Goal: Task Accomplishment & Management: Complete application form

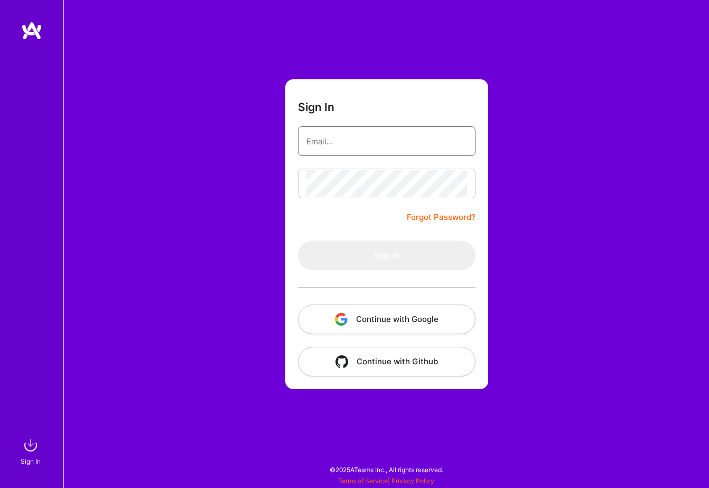
type input "[EMAIL_ADDRESS][DOMAIN_NAME]"
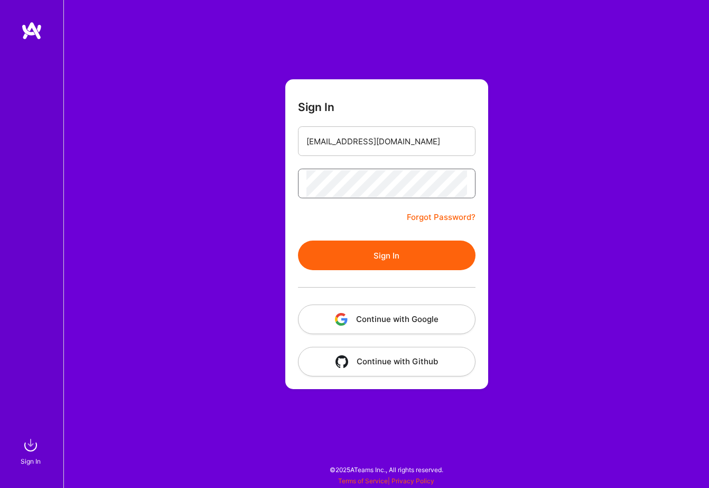
scroll to position [0, 1]
click at [424, 266] on button "Sign In" at bounding box center [387, 255] width 178 height 30
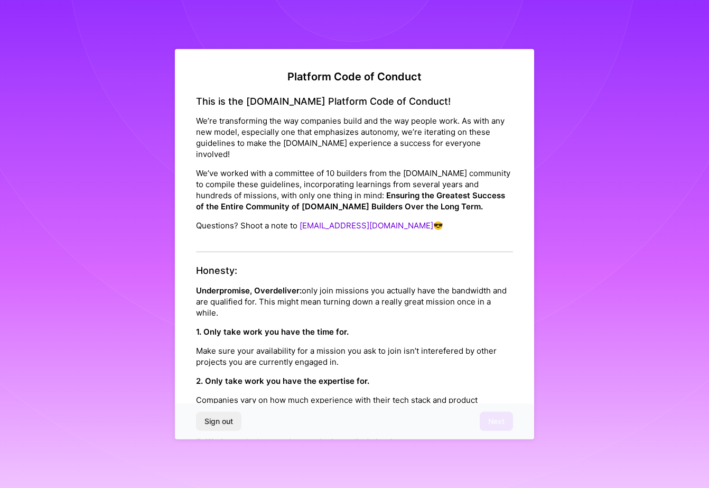
scroll to position [0, 0]
click at [355, 351] on p "Make sure your availability for a mission you ask to join isn’t interefered by …" at bounding box center [354, 356] width 317 height 22
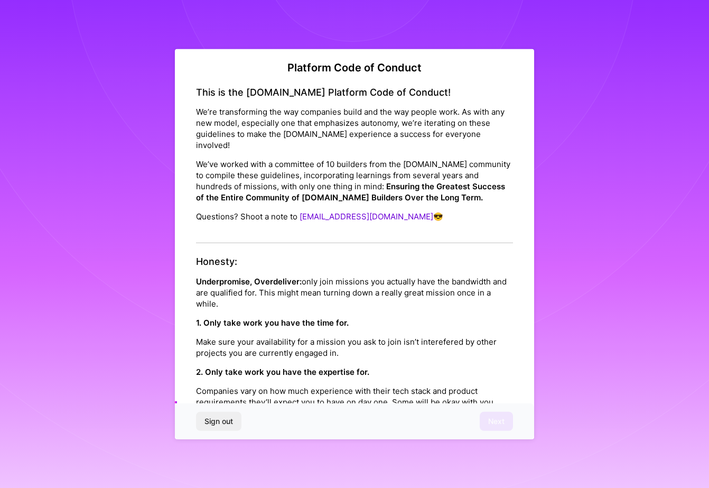
scroll to position [3, 0]
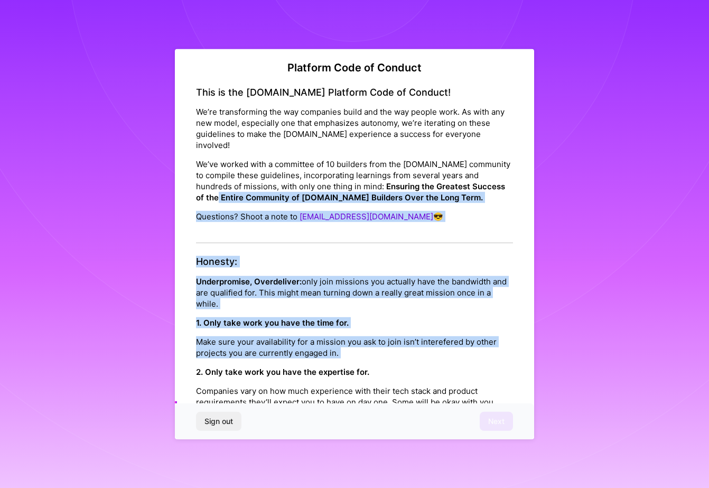
drag, startPoint x: 528, startPoint y: 308, endPoint x: 523, endPoint y: 187, distance: 121.1
click at [525, 182] on div "Platform Code of Conduct This is the [DOMAIN_NAME] Platform Code of Conduct! We…" at bounding box center [354, 242] width 359 height 393
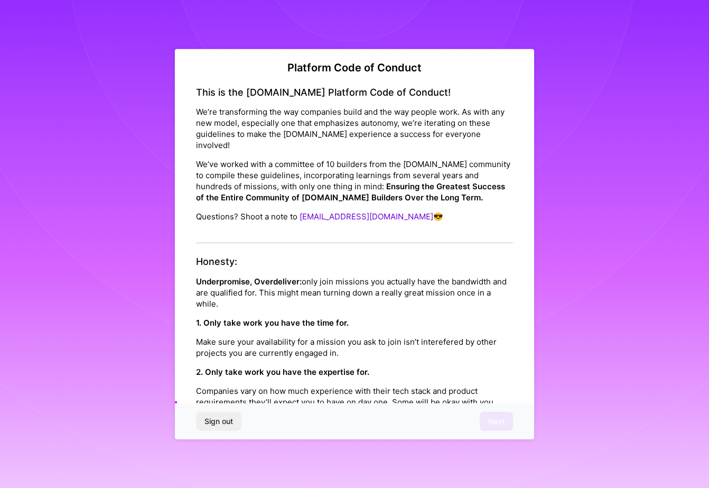
click at [477, 367] on div "2. Only take work you have the expertise for. Companies vary on how much experi…" at bounding box center [354, 392] width 317 height 52
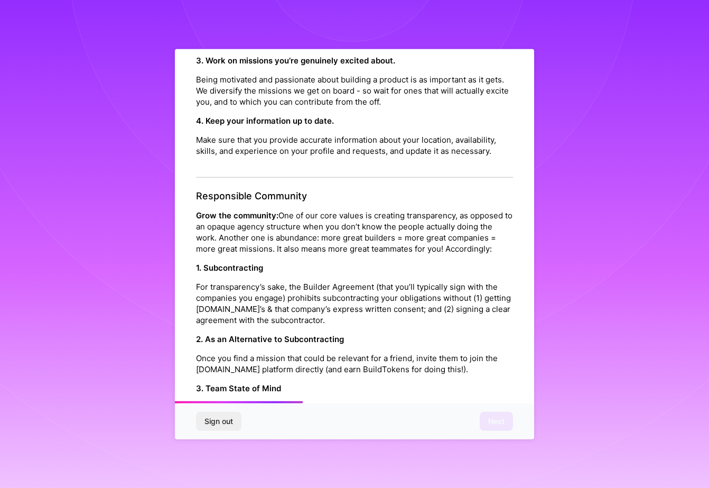
click at [530, 298] on div "Platform Code of Conduct This is the [DOMAIN_NAME] Platform Code of Conduct! We…" at bounding box center [354, 242] width 359 height 393
click at [469, 352] on p "Once you find a mission that could be relevant for a friend, invite them to joi…" at bounding box center [354, 363] width 317 height 22
click at [523, 313] on div "Platform Code of Conduct This is the [DOMAIN_NAME] Platform Code of Conduct! We…" at bounding box center [354, 242] width 359 height 393
click at [532, 310] on div "Platform Code of Conduct This is the [DOMAIN_NAME] Platform Code of Conduct! We…" at bounding box center [354, 242] width 359 height 393
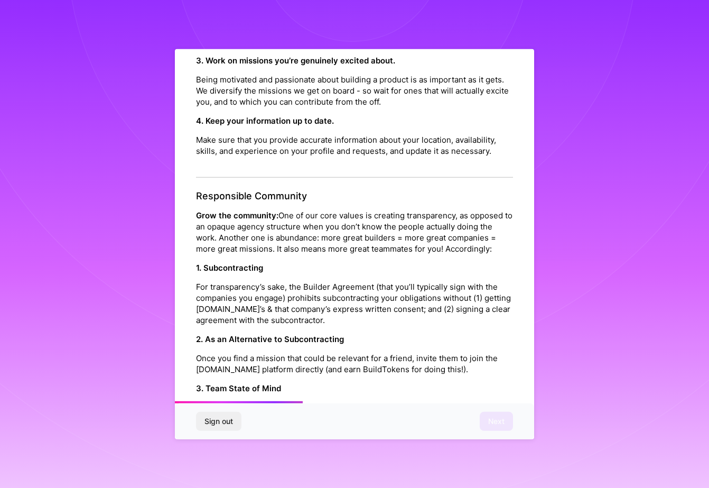
click at [307, 402] on div at bounding box center [354, 402] width 359 height 2
drag, startPoint x: 299, startPoint y: 402, endPoint x: 386, endPoint y: 398, distance: 86.7
click at [386, 398] on div "Platform Code of Conduct This is the [DOMAIN_NAME] Platform Code of Conduct! We…" at bounding box center [354, 244] width 359 height 390
click at [392, 352] on p "Once you find a mission that could be relevant for a friend, invite them to joi…" at bounding box center [354, 363] width 317 height 22
drag, startPoint x: 297, startPoint y: 401, endPoint x: 383, endPoint y: 401, distance: 86.1
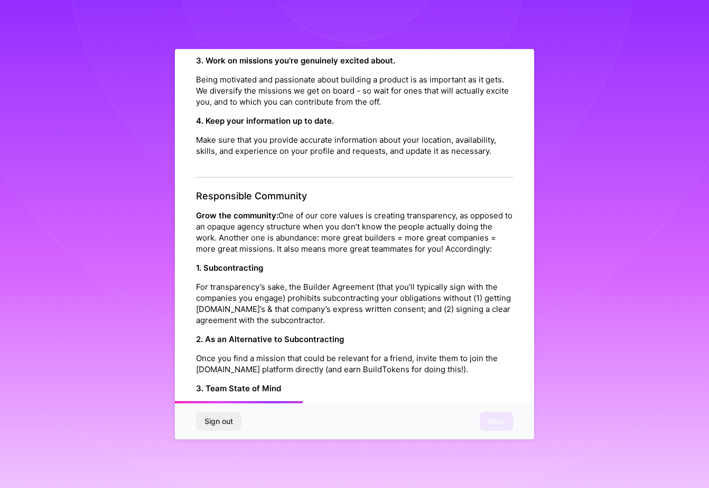
click at [383, 401] on div "Platform Code of Conduct This is the [DOMAIN_NAME] Platform Code of Conduct! We…" at bounding box center [354, 244] width 359 height 390
click at [384, 352] on p "Once you find a mission that could be relevant for a friend, invite them to joi…" at bounding box center [354, 363] width 317 height 22
click at [365, 262] on p "1. Subcontracting" at bounding box center [354, 267] width 317 height 11
click at [583, 252] on div "Platform Code of Conduct This is the [DOMAIN_NAME] Platform Code of Conduct! We…" at bounding box center [354, 244] width 709 height 488
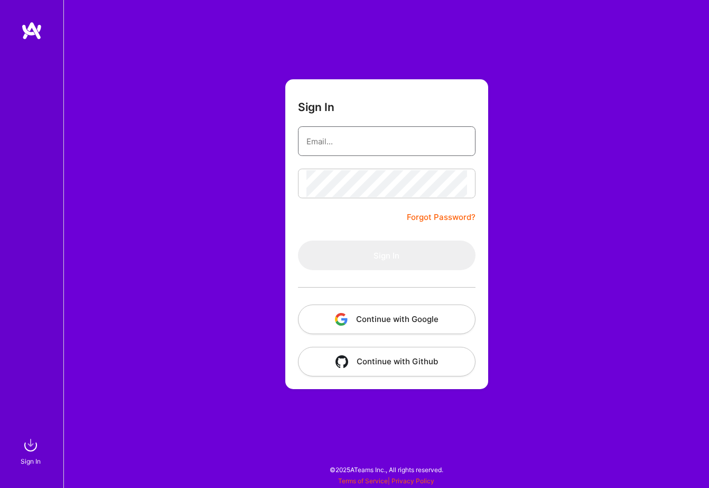
type input "[EMAIL_ADDRESS][DOMAIN_NAME]"
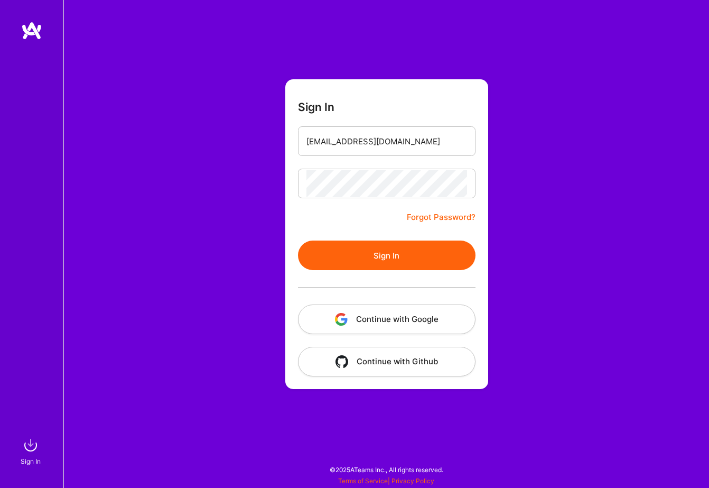
click at [414, 261] on button "Sign In" at bounding box center [387, 255] width 178 height 30
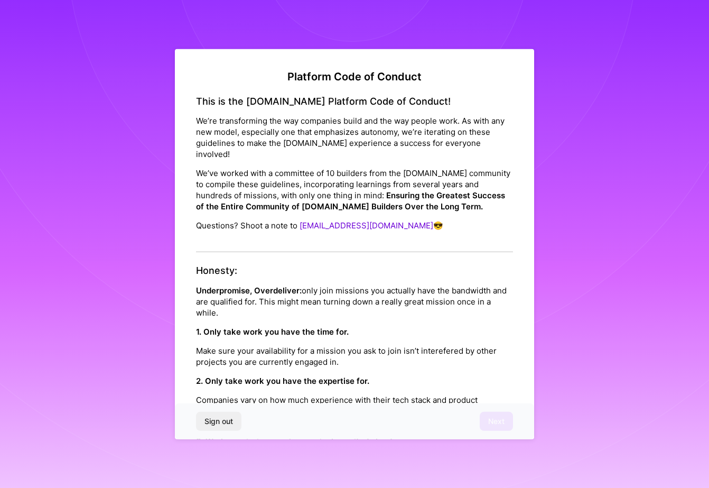
click at [512, 194] on p "We’ve worked with a committee of 10 builders from the [DOMAIN_NAME] community t…" at bounding box center [354, 190] width 317 height 44
drag, startPoint x: 487, startPoint y: 230, endPoint x: 503, endPoint y: 302, distance: 74.0
click at [491, 184] on p "We’ve worked with a committee of 10 builders from the [DOMAIN_NAME] community t…" at bounding box center [354, 190] width 317 height 44
click at [451, 290] on p "Underpromise, Overdeliver: only join missions you actually have the bandwidth a…" at bounding box center [354, 300] width 317 height 33
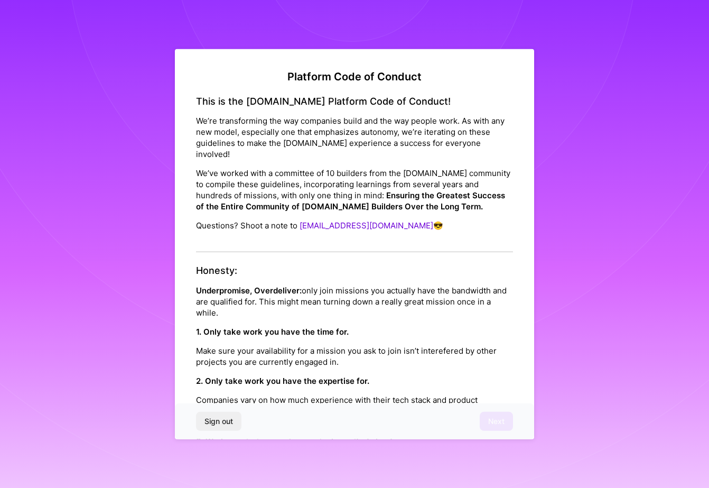
click at [451, 290] on p "Underpromise, Overdeliver: only join missions you actually have the bandwidth a…" at bounding box center [354, 300] width 317 height 33
click at [431, 394] on p "Companies vary on how much experience with their tech stack and product require…" at bounding box center [354, 410] width 317 height 33
click at [475, 363] on div "Honesty: Underpromise, Overdeliver: only join missions you actually have the ba…" at bounding box center [354, 411] width 317 height 293
click at [474, 362] on div "Honesty: Underpromise, Overdeliver: only join missions you actually have the ba…" at bounding box center [354, 411] width 317 height 293
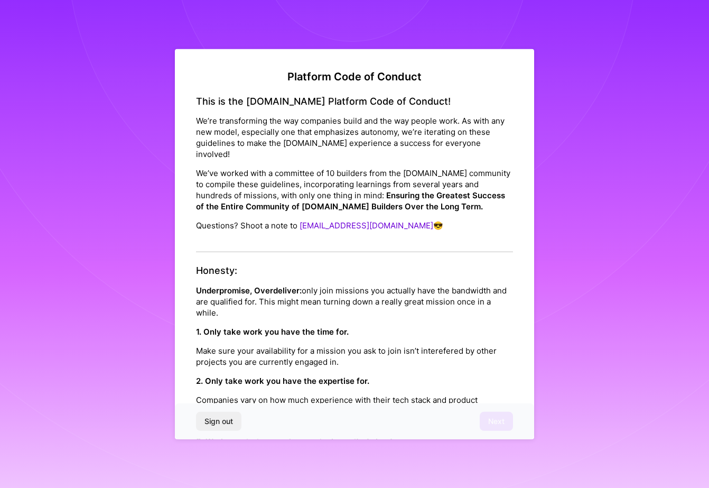
click at [513, 346] on div "Platform Code of Conduct This is the [DOMAIN_NAME] Platform Code of Conduct! We…" at bounding box center [354, 245] width 359 height 393
click at [523, 341] on div "Platform Code of Conduct This is the [DOMAIN_NAME] Platform Code of Conduct! We…" at bounding box center [354, 245] width 359 height 393
click at [423, 286] on p "Underpromise, Overdeliver: only join missions you actually have the bandwidth a…" at bounding box center [354, 300] width 317 height 33
click at [569, 282] on div "Platform Code of Conduct This is the [DOMAIN_NAME] Platform Code of Conduct! We…" at bounding box center [354, 244] width 709 height 488
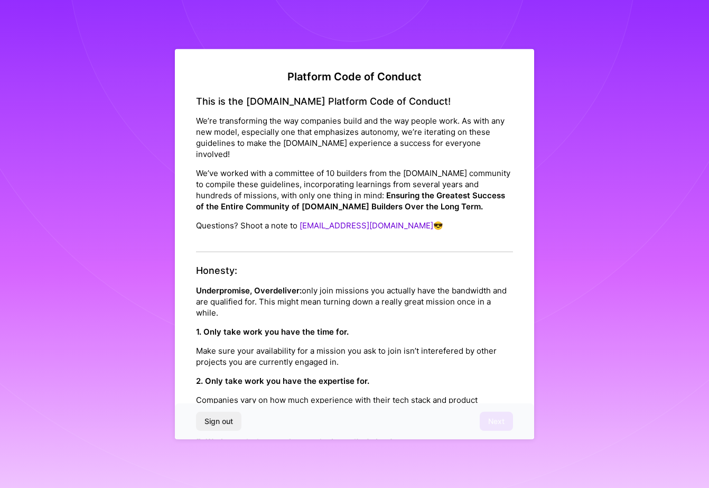
click at [440, 265] on h4 "Honesty:" at bounding box center [354, 271] width 317 height 12
click at [454, 192] on p "We’ve worked with a committee of 10 builders from the [DOMAIN_NAME] community t…" at bounding box center [354, 190] width 317 height 44
click at [584, 234] on div "Platform Code of Conduct This is the [DOMAIN_NAME] Platform Code of Conduct! We…" at bounding box center [354, 244] width 709 height 488
click at [475, 168] on p "We’ve worked with a committee of 10 builders from the [DOMAIN_NAME] community t…" at bounding box center [354, 190] width 317 height 44
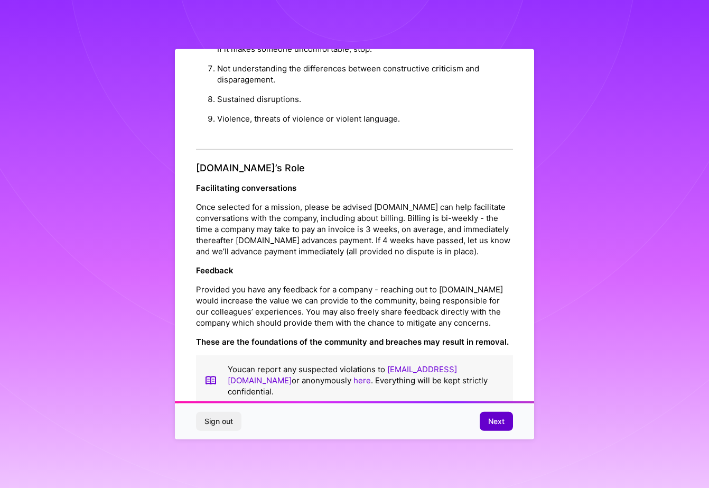
scroll to position [1, 0]
click at [505, 423] on button "Next" at bounding box center [496, 421] width 33 height 19
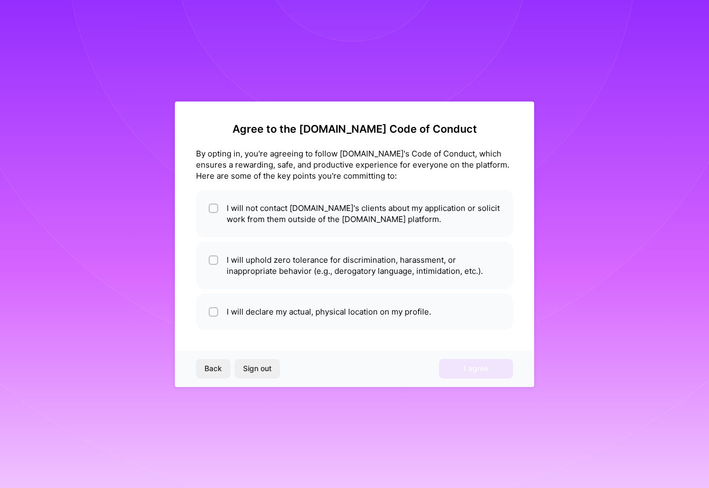
scroll to position [0, 0]
click at [214, 312] on input "checkbox" at bounding box center [214, 312] width 7 height 7
checkbox input "true"
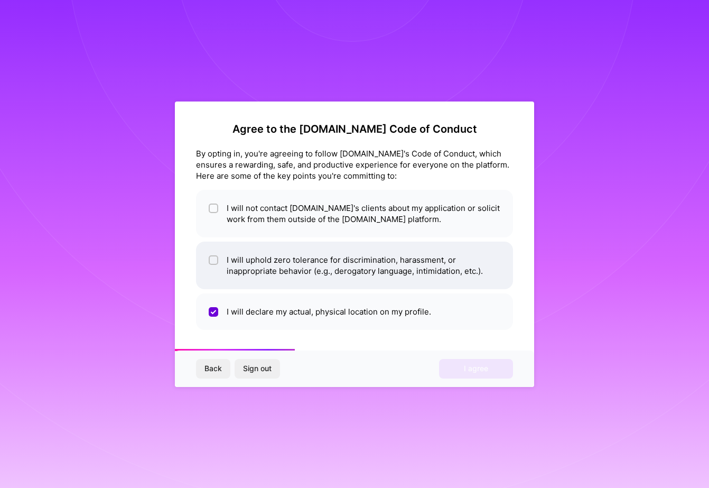
click at [211, 263] on input "checkbox" at bounding box center [214, 260] width 7 height 7
checkbox input "true"
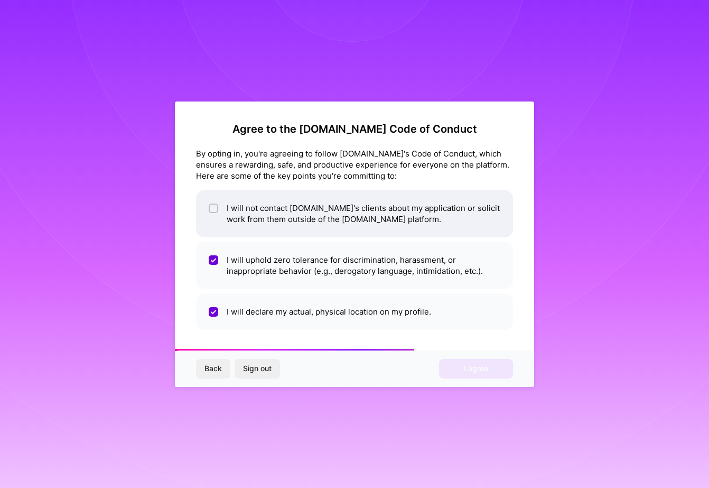
click at [211, 208] on input "checkbox" at bounding box center [214, 208] width 7 height 7
checkbox input "true"
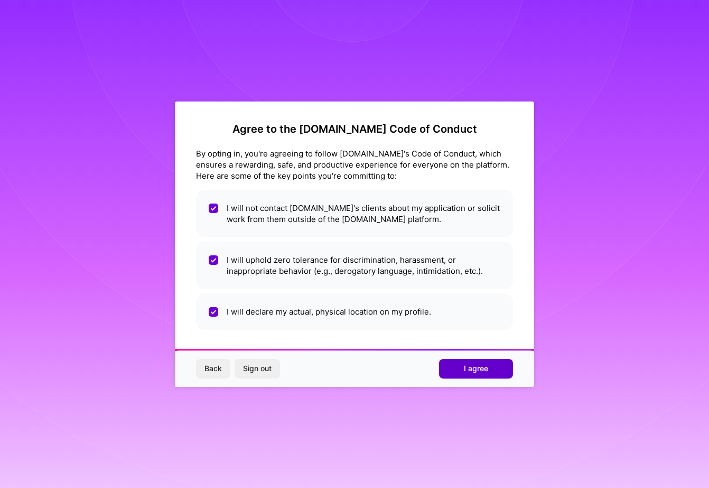
click at [491, 368] on button "I agree" at bounding box center [476, 368] width 74 height 19
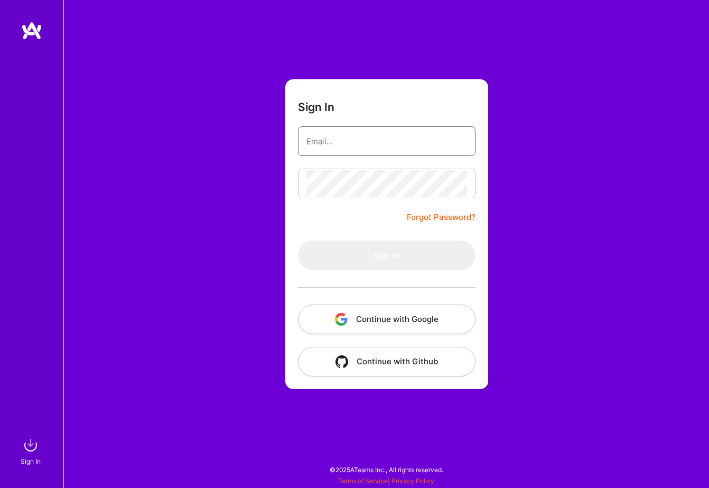
type input "[EMAIL_ADDRESS][DOMAIN_NAME]"
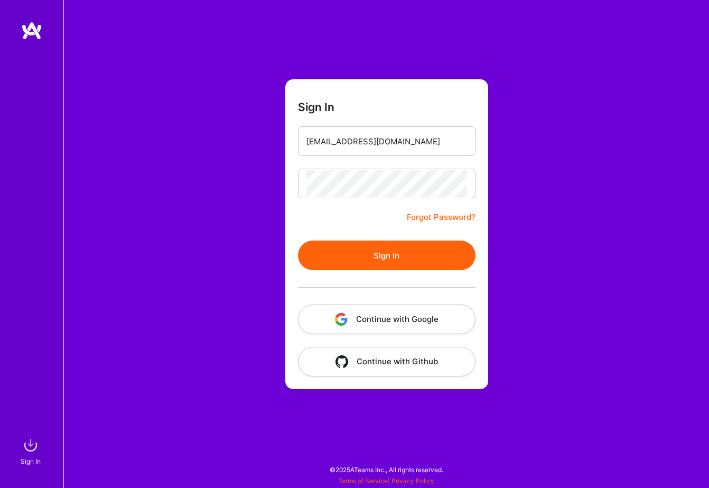
click at [393, 253] on button "Sign In" at bounding box center [387, 255] width 178 height 30
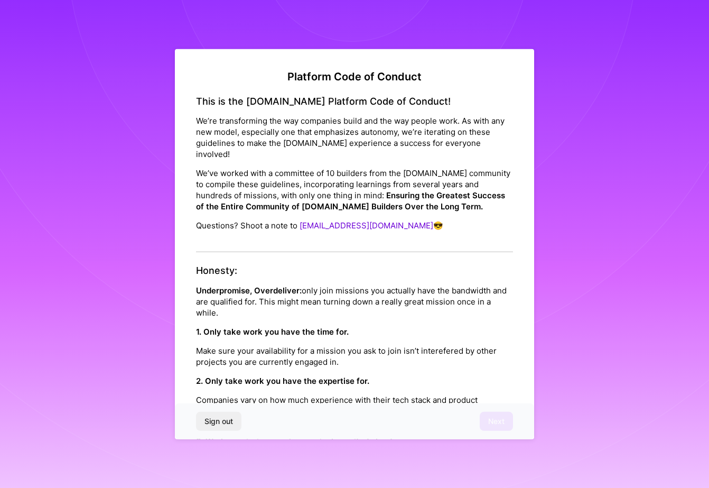
click at [429, 230] on div "This is the [DOMAIN_NAME] Platform Code of Conduct! We’re transforming the way …" at bounding box center [354, 173] width 317 height 157
click at [414, 265] on h4 "Honesty:" at bounding box center [354, 271] width 317 height 12
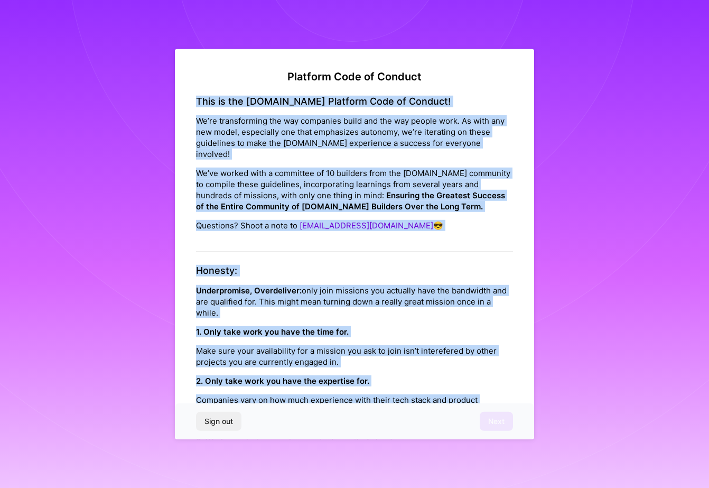
drag, startPoint x: 198, startPoint y: 101, endPoint x: 496, endPoint y: 399, distance: 421.5
copy div "Lore ip dol S.Amet Consecte Adip el Seddoei! Te’in utlaboreetdo mag ali enimadm…"
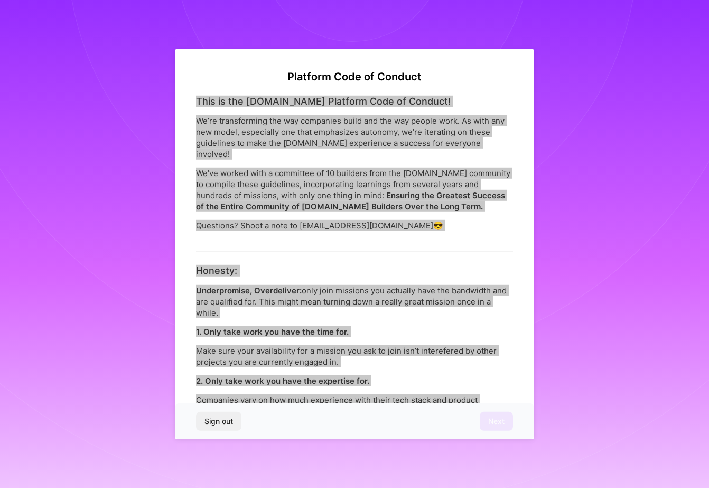
scroll to position [1, 0]
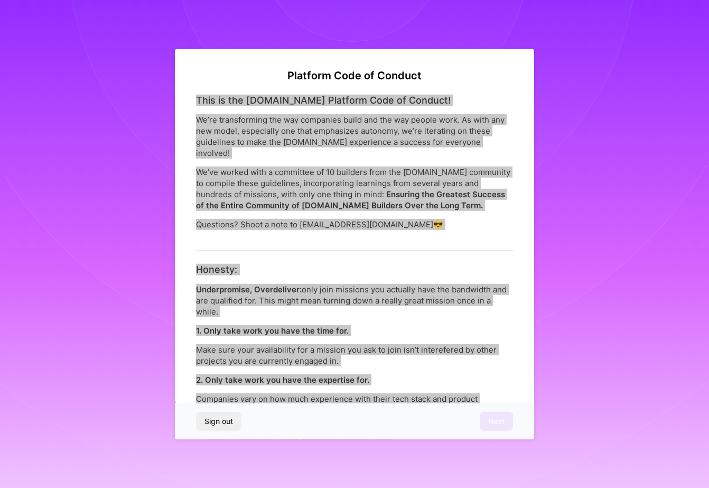
click at [483, 169] on p "We’ve worked with a committee of 10 builders from the [DOMAIN_NAME] community t…" at bounding box center [354, 188] width 317 height 44
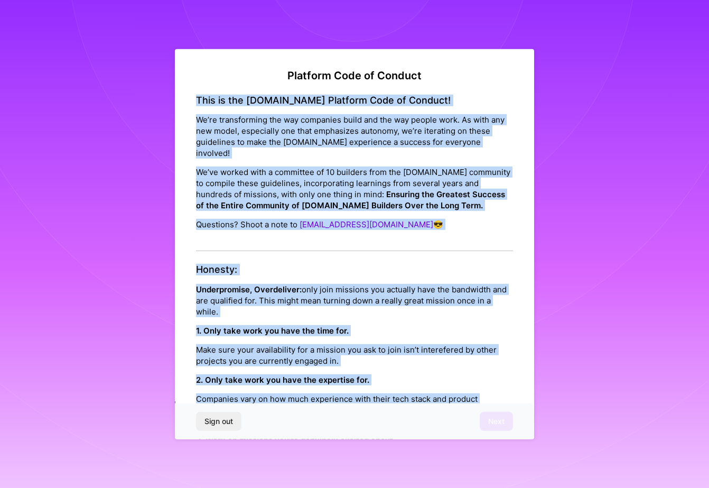
click at [184, 172] on div "Platform Code of Conduct This is the [DOMAIN_NAME] Platform Code of Conduct! We…" at bounding box center [354, 245] width 359 height 393
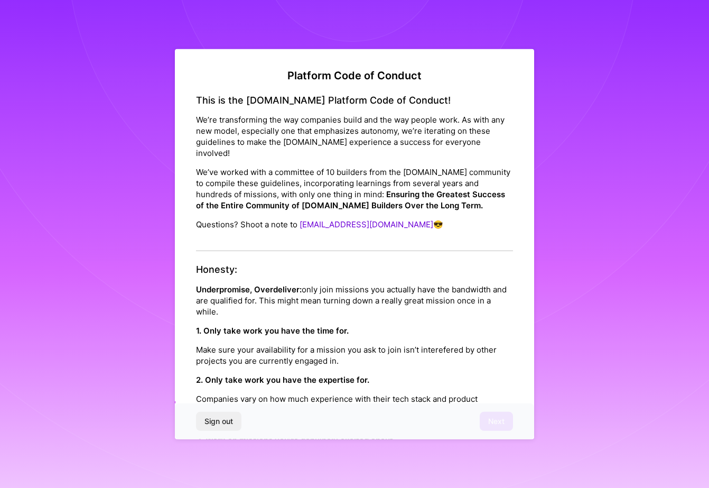
click at [437, 219] on p "Questions? Shoot a note to [EMAIL_ADDRESS][DOMAIN_NAME] 😎" at bounding box center [354, 224] width 317 height 11
click at [409, 266] on div "Honesty: Underpromise, Overdeliver: only join missions you actually have the ba…" at bounding box center [354, 410] width 317 height 293
click at [395, 272] on div "Honesty: Underpromise, Overdeliver: only join missions you actually have the ba…" at bounding box center [354, 410] width 317 height 293
click at [400, 324] on p "1. Only take work you have the time for." at bounding box center [354, 329] width 317 height 11
click at [421, 207] on div "This is the [DOMAIN_NAME] Platform Code of Conduct! We’re transforming the way …" at bounding box center [354, 172] width 317 height 157
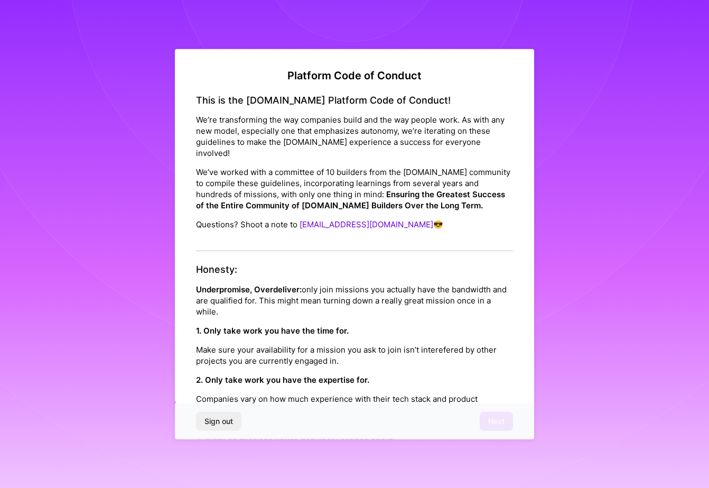
drag, startPoint x: 477, startPoint y: 227, endPoint x: 445, endPoint y: 141, distance: 92.0
click at [449, 141] on div "This is the [DOMAIN_NAME] Platform Code of Conduct! We’re transforming the way …" at bounding box center [354, 172] width 317 height 157
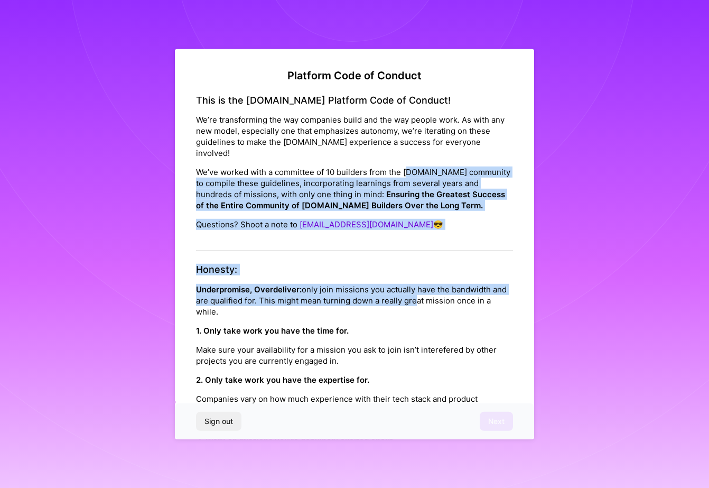
drag, startPoint x: 408, startPoint y: 232, endPoint x: 408, endPoint y: 158, distance: 74.0
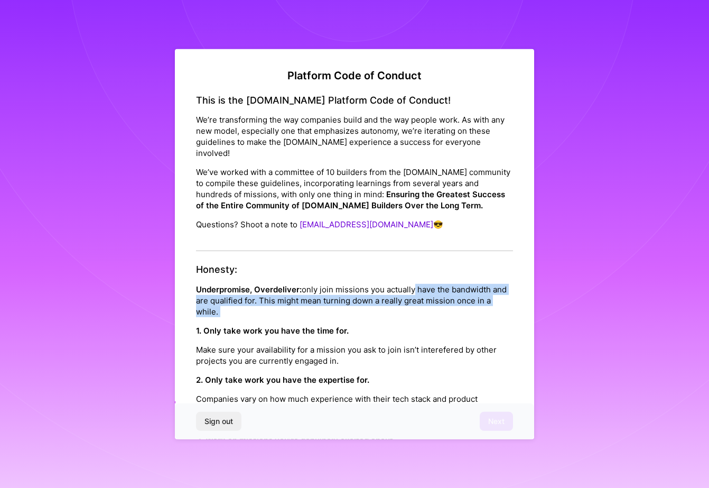
drag, startPoint x: 413, startPoint y: 310, endPoint x: 412, endPoint y: 271, distance: 39.1
click at [412, 271] on div "Honesty: Underpromise, Overdeliver: only join missions you actually have the ba…" at bounding box center [354, 410] width 317 height 293
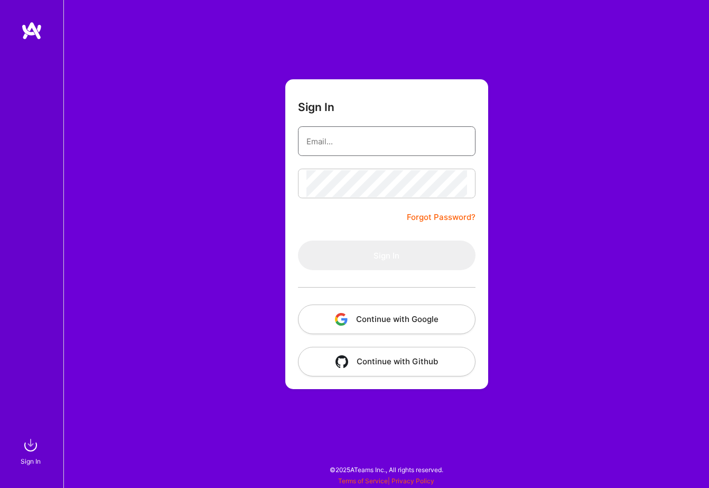
type input "[EMAIL_ADDRESS][DOMAIN_NAME]"
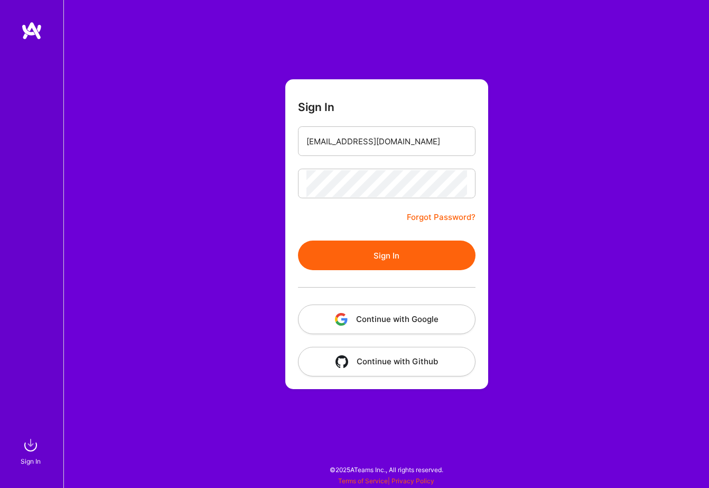
click at [420, 246] on button "Sign In" at bounding box center [387, 255] width 178 height 30
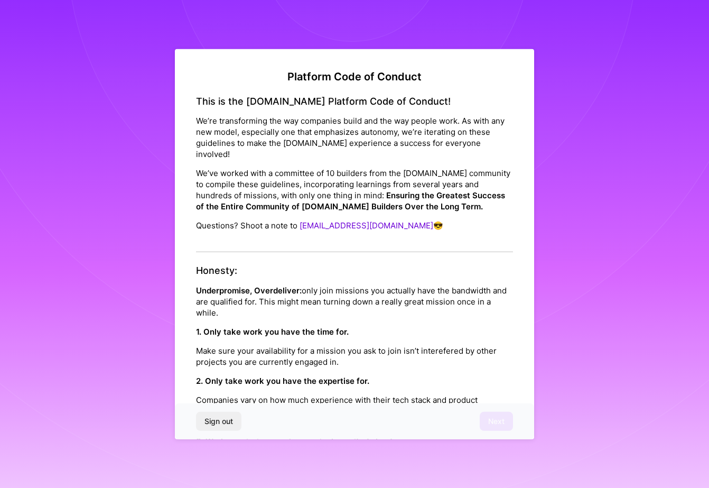
drag, startPoint x: 457, startPoint y: 221, endPoint x: 462, endPoint y: 178, distance: 43.6
click at [462, 174] on div "This is the [DOMAIN_NAME] Platform Code of Conduct! We’re transforming the way …" at bounding box center [354, 173] width 317 height 157
click at [454, 284] on p "Underpromise, Overdeliver: only join missions you actually have the bandwidth a…" at bounding box center [354, 300] width 317 height 33
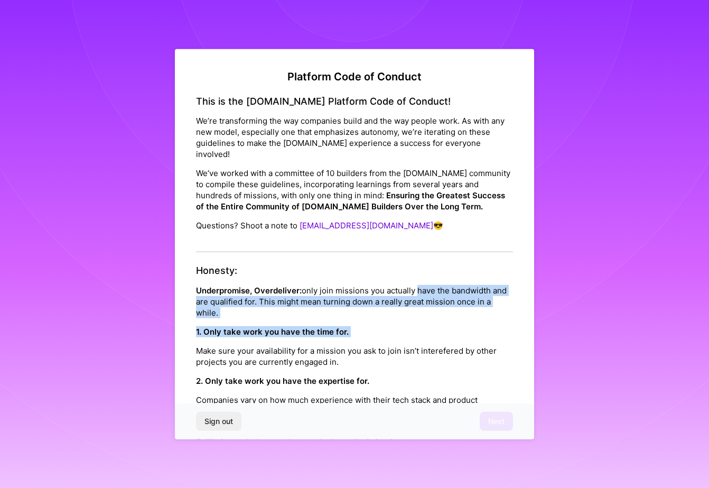
drag, startPoint x: 413, startPoint y: 294, endPoint x: 413, endPoint y: 332, distance: 38.0
click at [413, 332] on div "Honesty: Underpromise, Overdeliver: only join missions you actually have the ba…" at bounding box center [354, 411] width 317 height 293
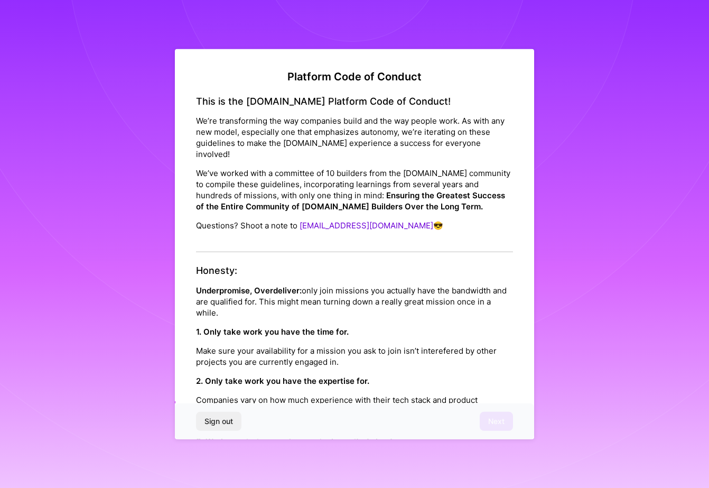
scroll to position [3, 0]
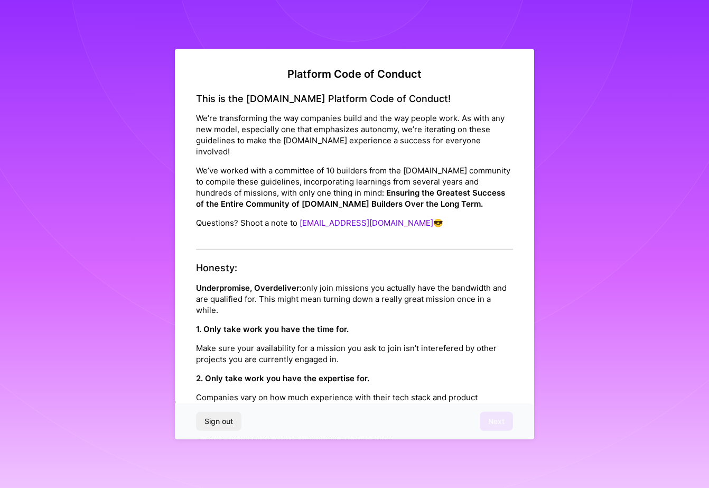
click at [415, 372] on p "2. Only take work you have the expertise for." at bounding box center [354, 377] width 317 height 11
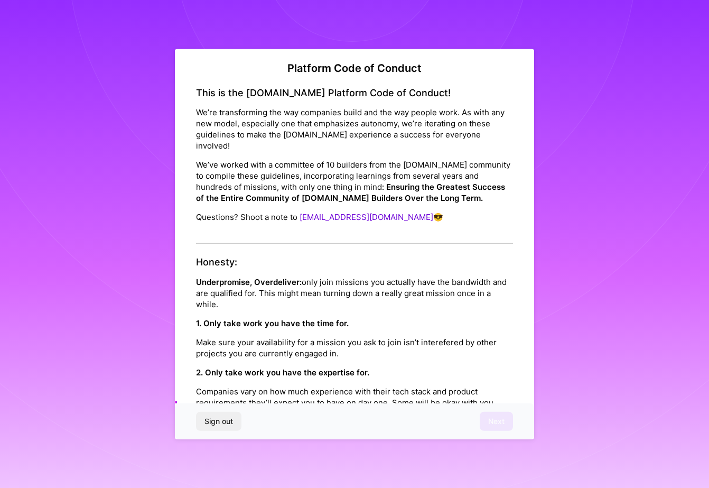
click at [531, 109] on div "Platform Code of Conduct This is the [DOMAIN_NAME] Platform Code of Conduct! We…" at bounding box center [354, 242] width 359 height 393
click at [532, 155] on div "Platform Code of Conduct This is the [DOMAIN_NAME] Platform Code of Conduct! We…" at bounding box center [354, 242] width 359 height 393
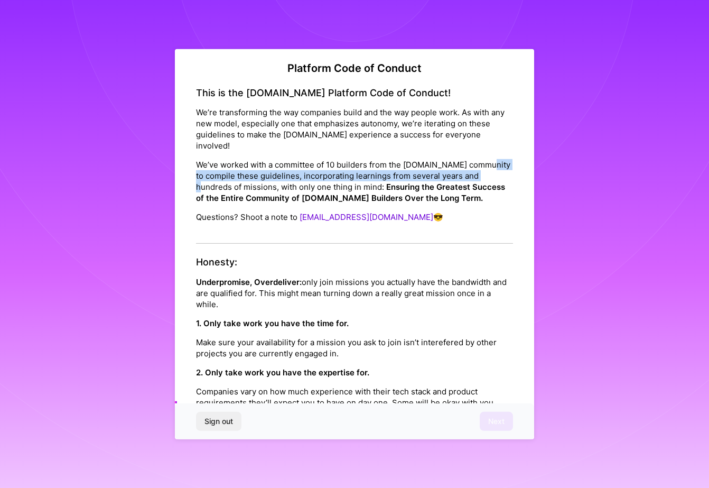
click at [528, 180] on div "Platform Code of Conduct This is the [DOMAIN_NAME] Platform Code of Conduct! We…" at bounding box center [354, 242] width 359 height 393
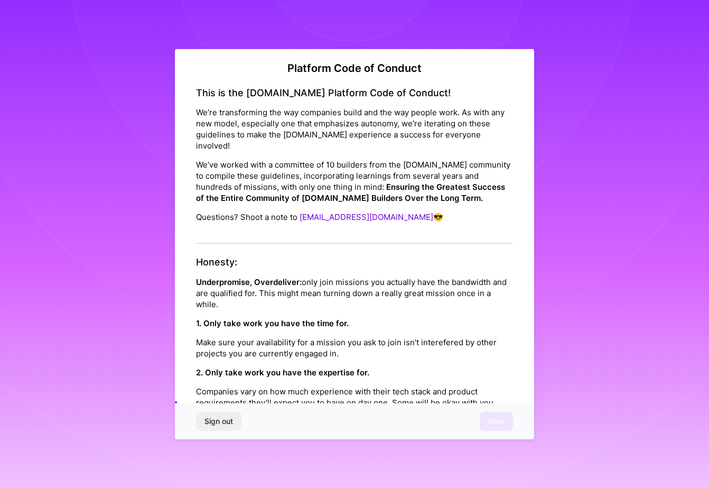
click at [528, 184] on div "Platform Code of Conduct This is the [DOMAIN_NAME] Platform Code of Conduct! We…" at bounding box center [354, 242] width 359 height 393
drag, startPoint x: 471, startPoint y: 243, endPoint x: 477, endPoint y: 244, distance: 5.9
click at [534, 252] on div "Platform Code of Conduct This is the [DOMAIN_NAME] Platform Code of Conduct! We…" at bounding box center [354, 244] width 709 height 488
click at [441, 278] on p "Underpromise, Overdeliver: only join missions you actually have the bandwidth a…" at bounding box center [354, 292] width 317 height 33
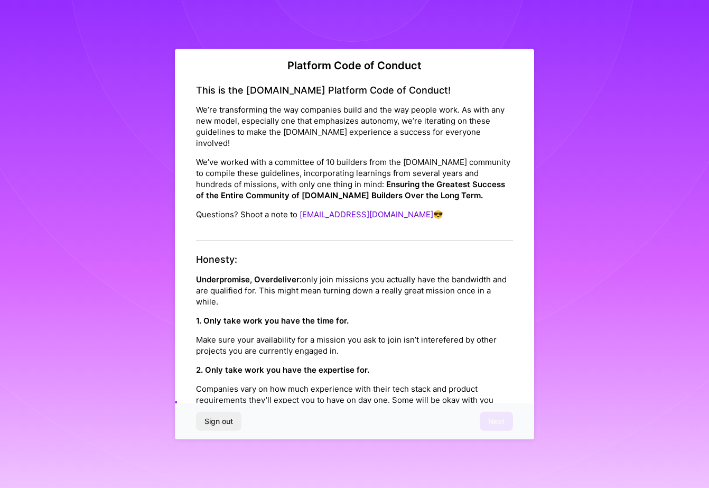
click at [387, 209] on p "Questions? Shoot a note to [EMAIL_ADDRESS][DOMAIN_NAME] 😎" at bounding box center [354, 214] width 317 height 11
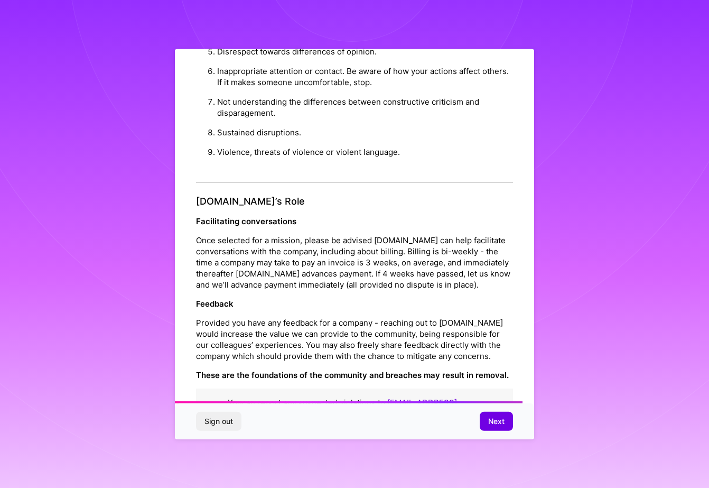
scroll to position [1026, 0]
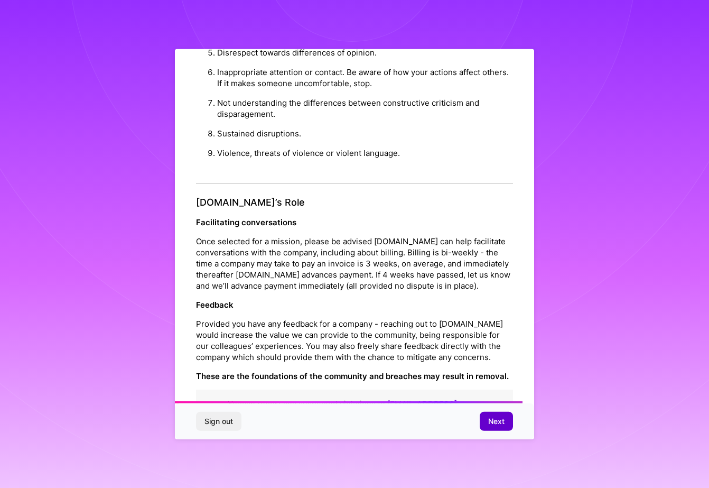
click at [501, 427] on button "Next" at bounding box center [496, 421] width 33 height 19
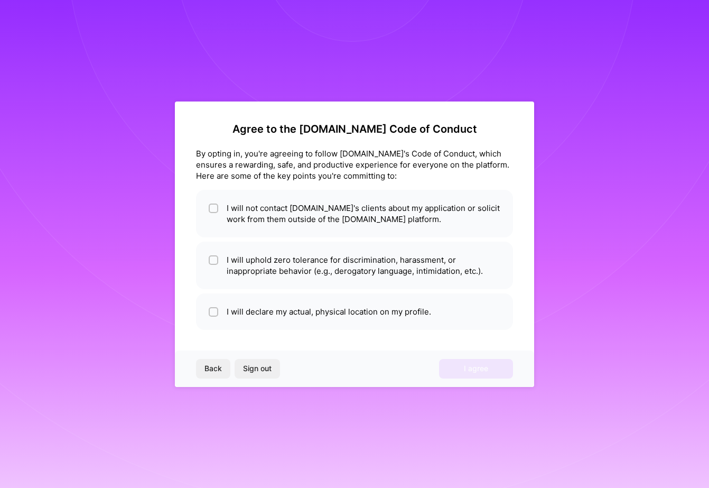
scroll to position [0, 0]
click at [276, 249] on div "Agree to the [DOMAIN_NAME] Code of Conduct By opting in, you're agreeing to fol…" at bounding box center [354, 243] width 359 height 285
click at [276, 248] on div "Agree to the [DOMAIN_NAME] Code of Conduct By opting in, you're agreeing to fol…" at bounding box center [354, 243] width 359 height 285
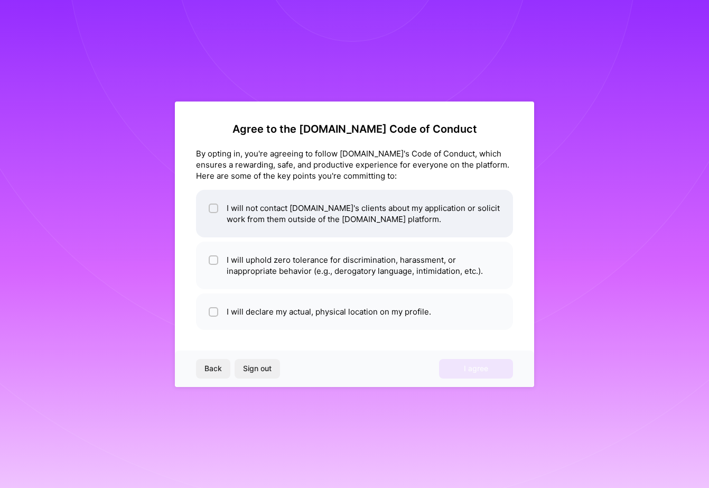
click at [211, 209] on input "checkbox" at bounding box center [214, 208] width 7 height 7
checkbox input "true"
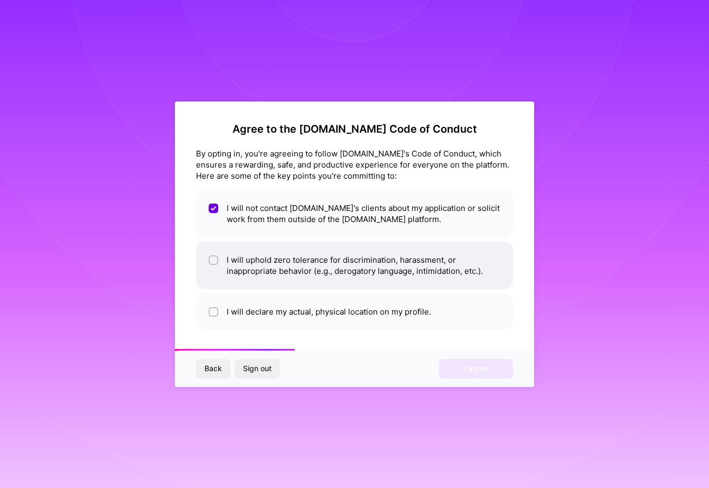
click at [215, 260] on input "checkbox" at bounding box center [214, 260] width 7 height 7
checkbox input "true"
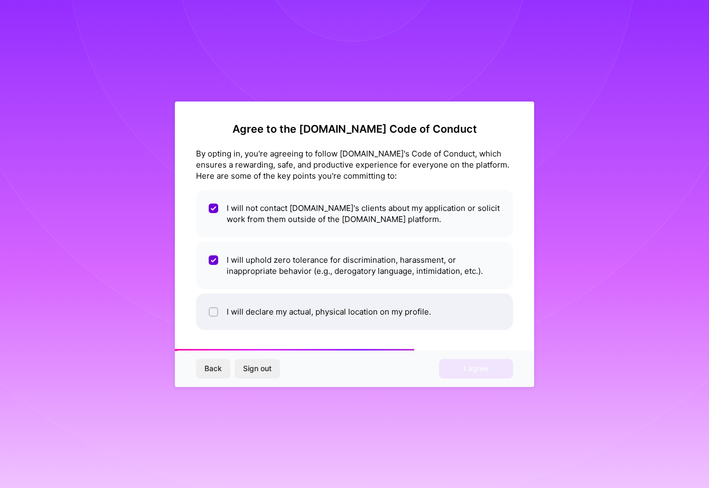
click at [213, 307] on div at bounding box center [214, 312] width 10 height 10
checkbox input "true"
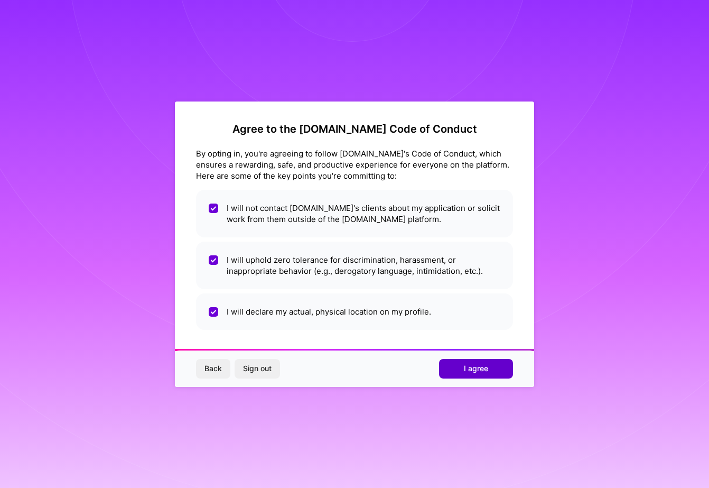
scroll to position [0, 1]
click at [472, 369] on span "I agree" at bounding box center [476, 368] width 24 height 11
